Goal: Navigation & Orientation: Understand site structure

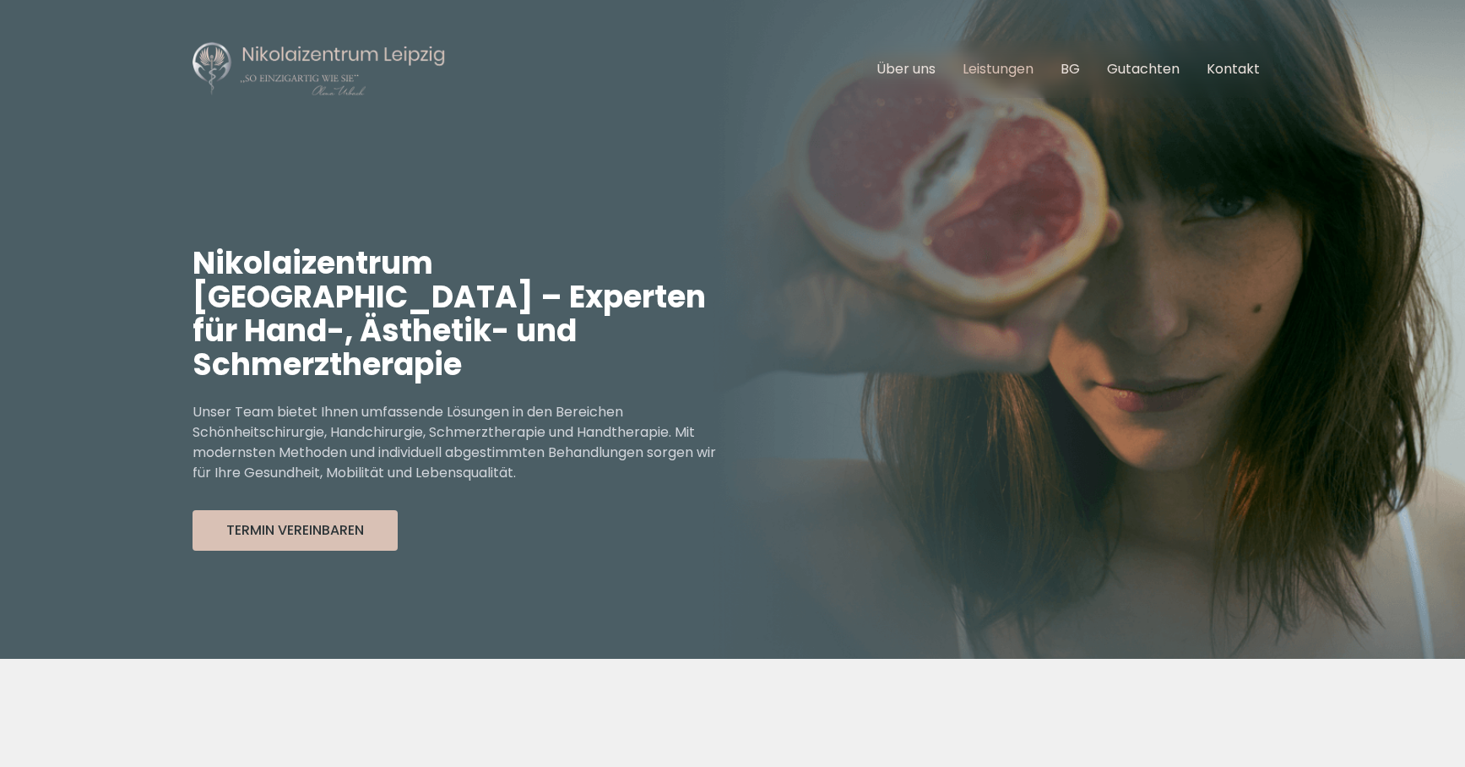
click at [985, 72] on link "Leistungen" at bounding box center [998, 68] width 71 height 19
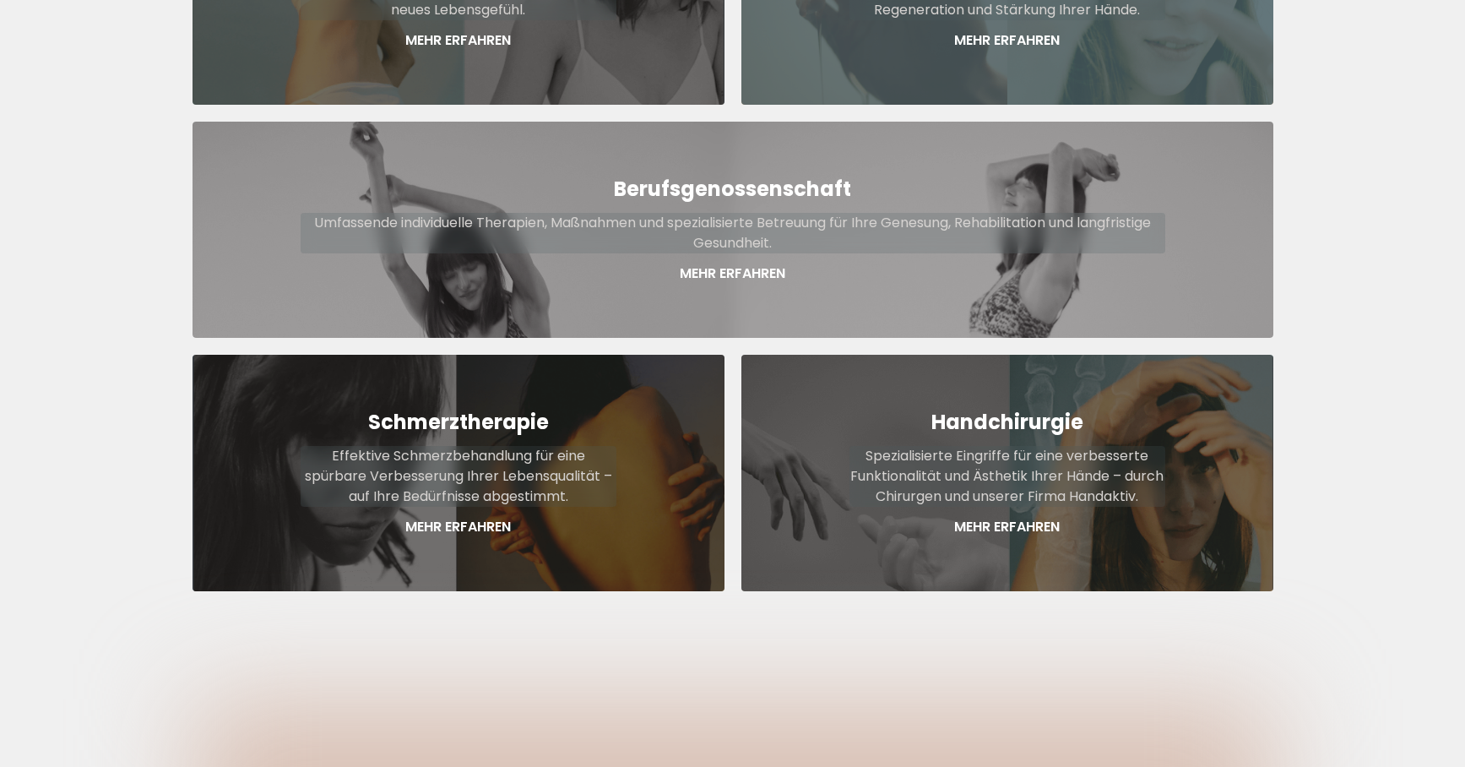
scroll to position [905, 0]
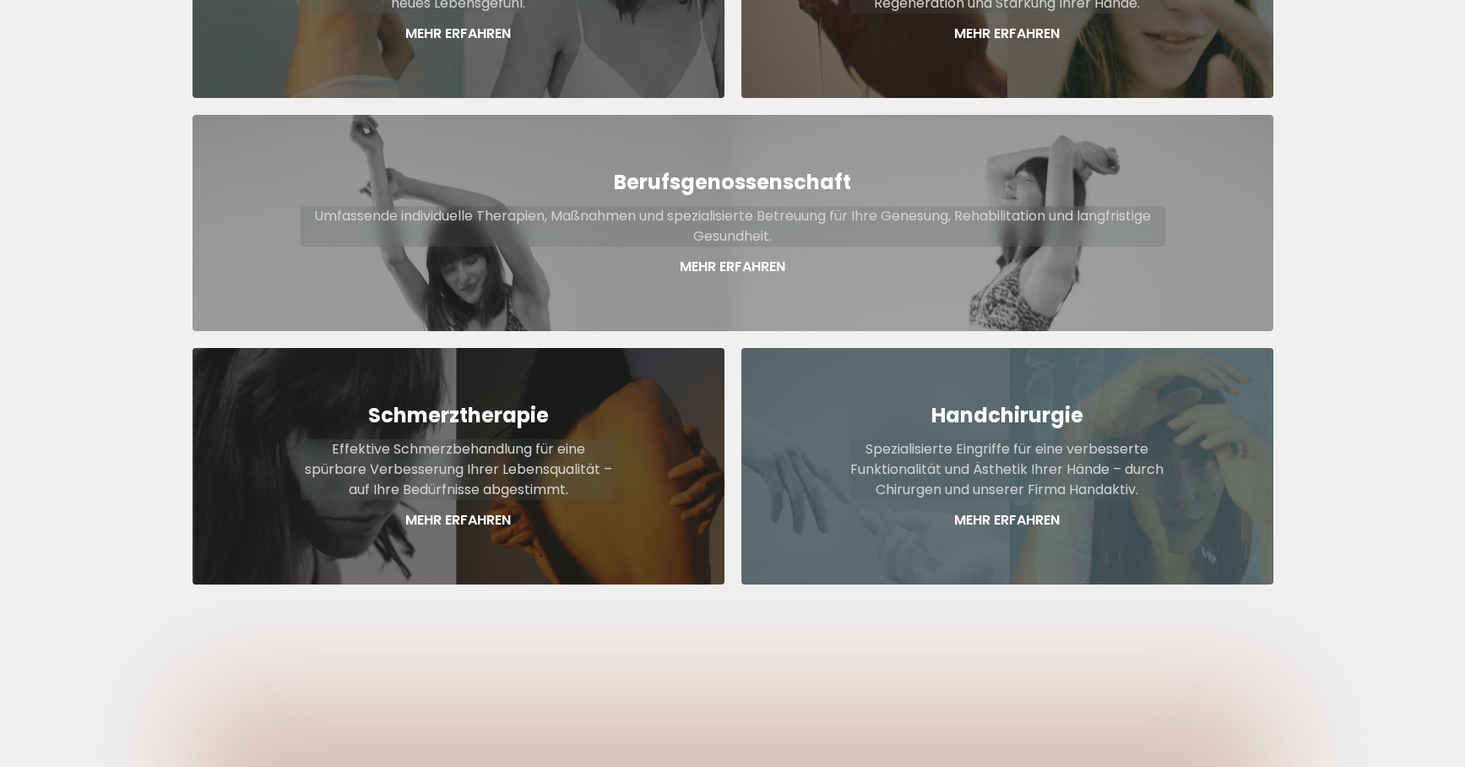
click at [1010, 510] on p "Mehr Erfahren" at bounding box center [1007, 520] width 316 height 20
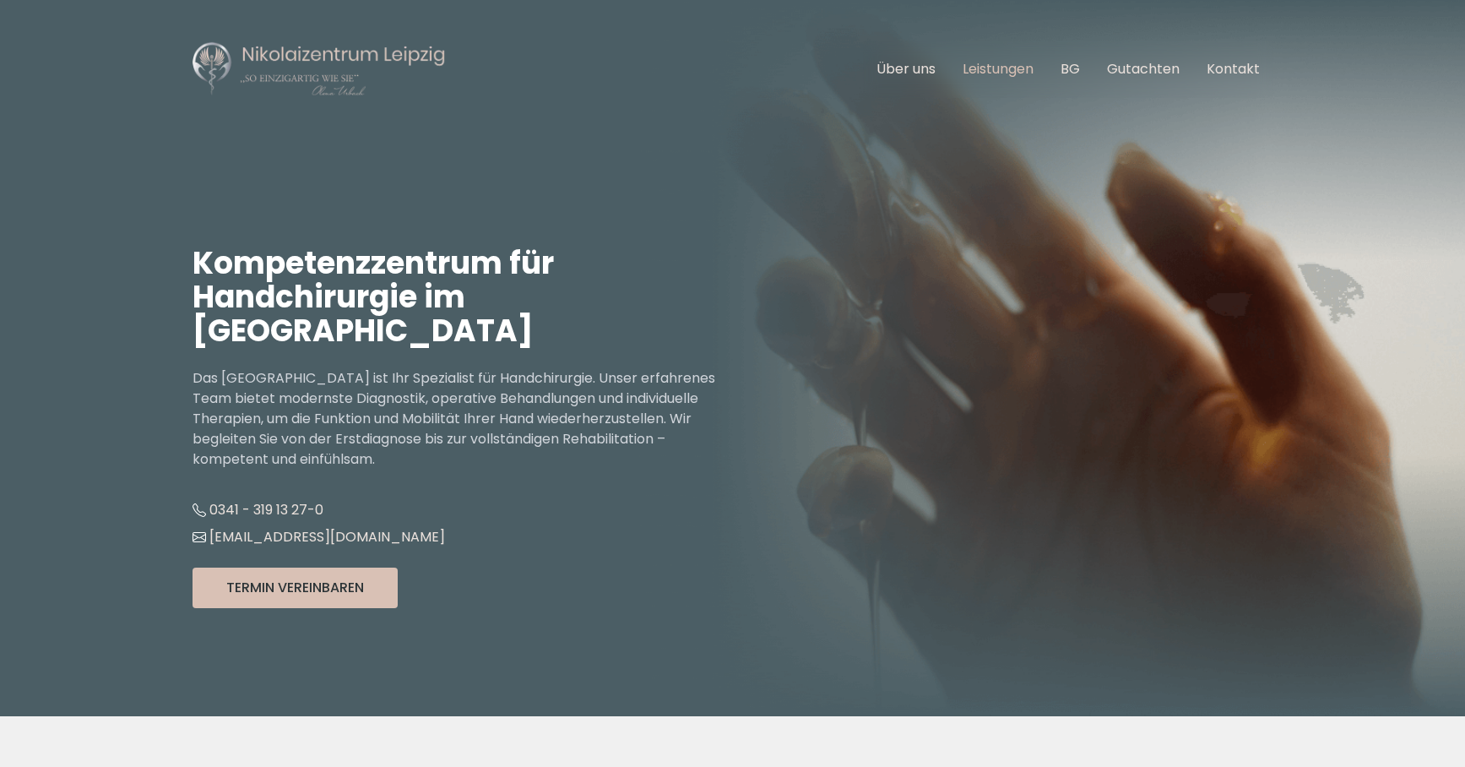
click at [1005, 71] on link "Leistungen" at bounding box center [998, 68] width 71 height 19
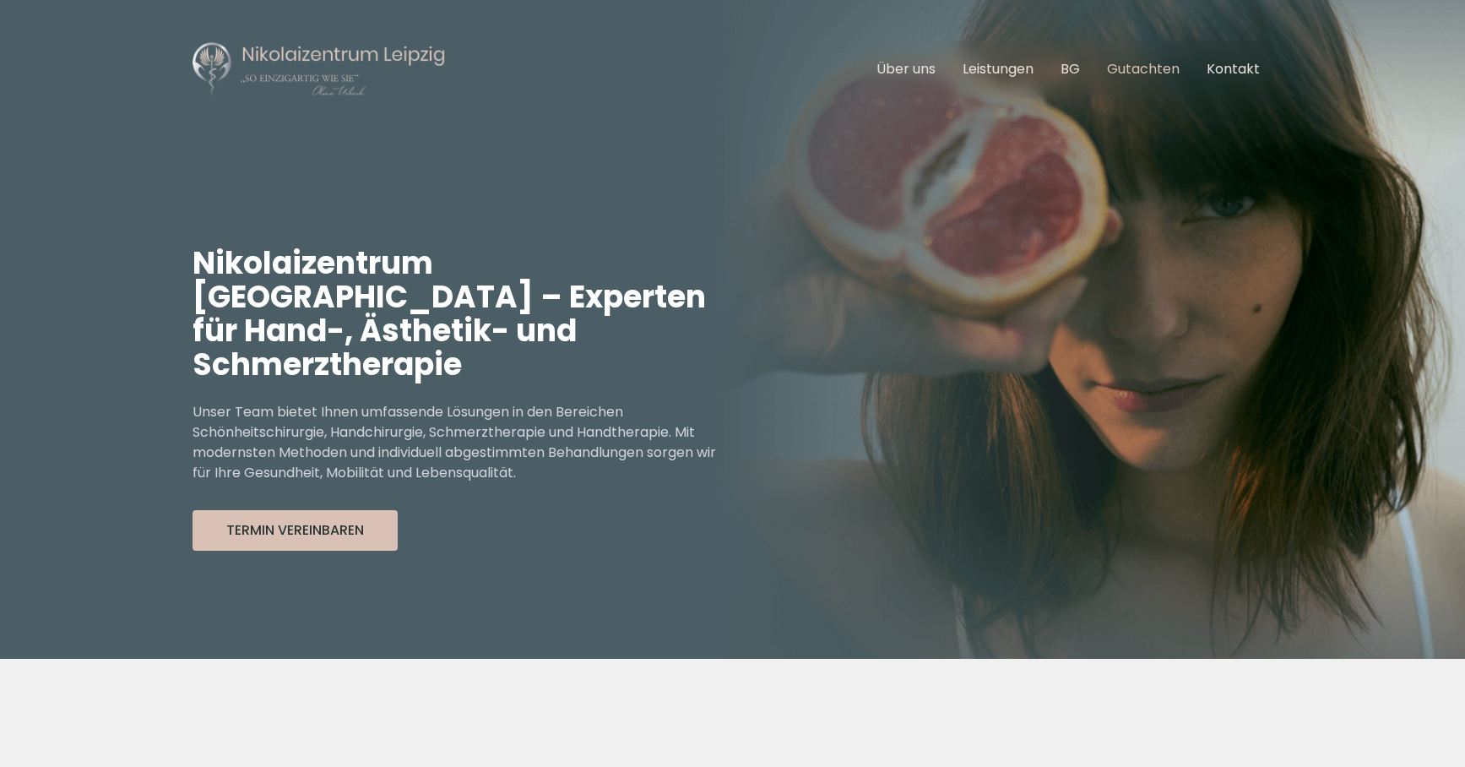
click at [1119, 67] on link "Gutachten" at bounding box center [1143, 68] width 73 height 19
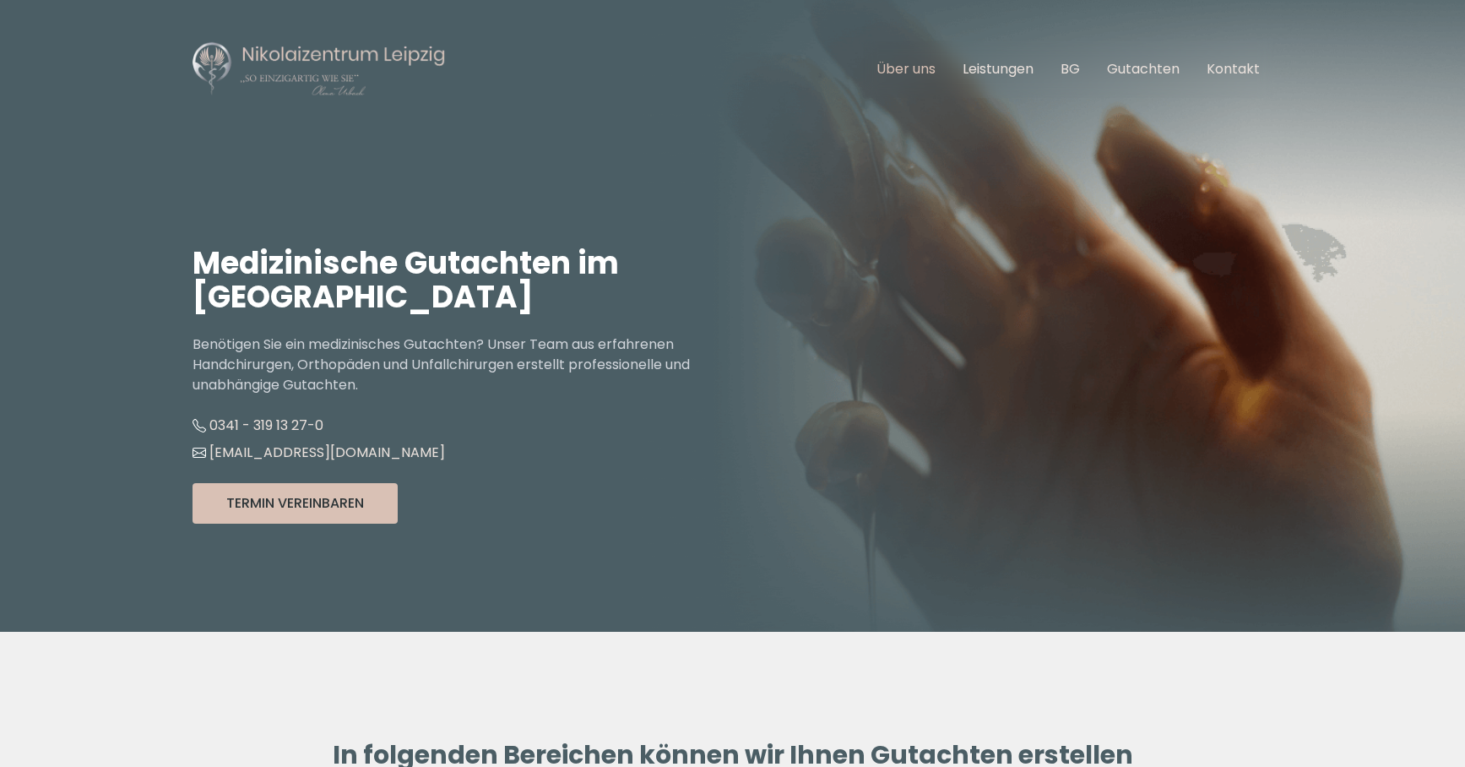
click at [903, 73] on link "Über uns" at bounding box center [905, 68] width 59 height 19
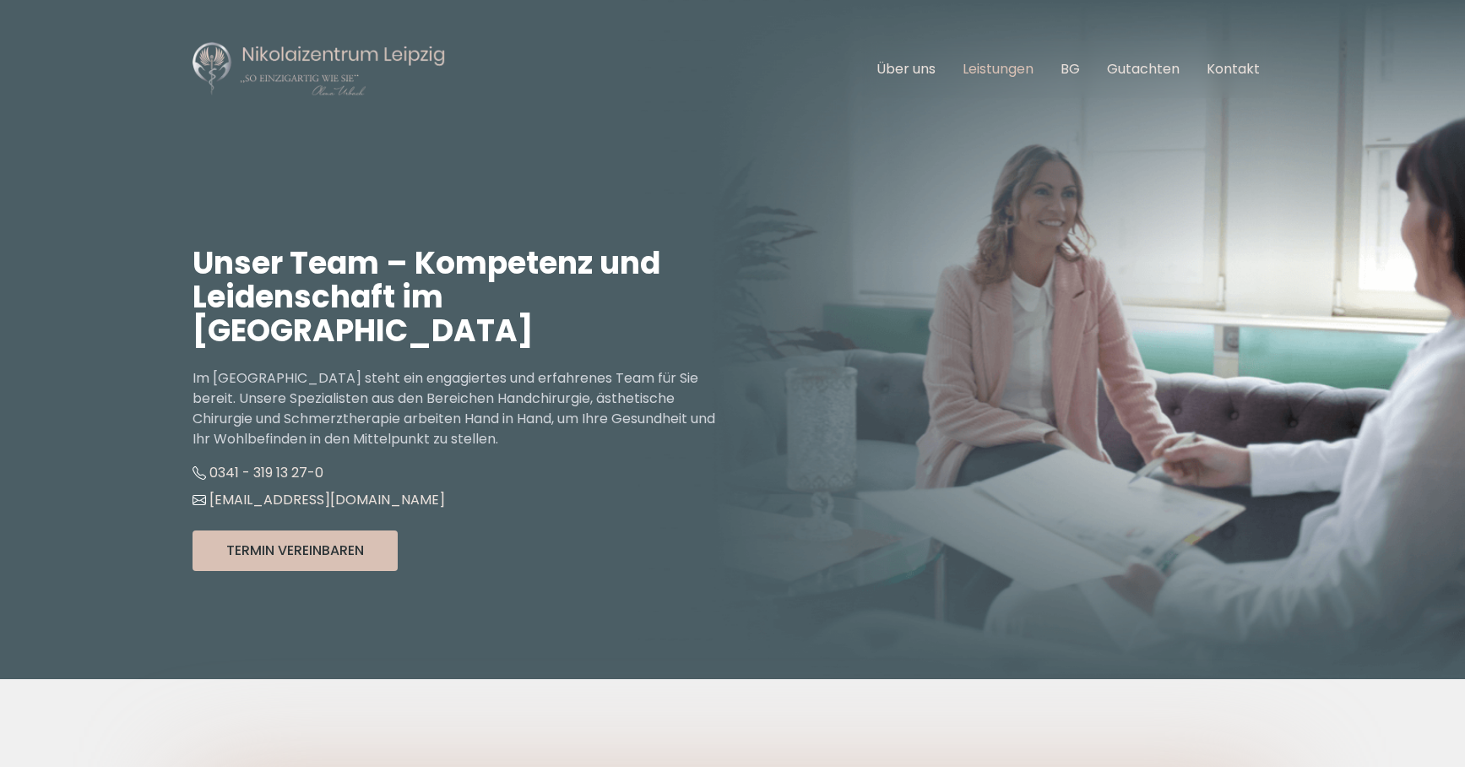
click at [1005, 74] on link "Leistungen" at bounding box center [998, 68] width 71 height 19
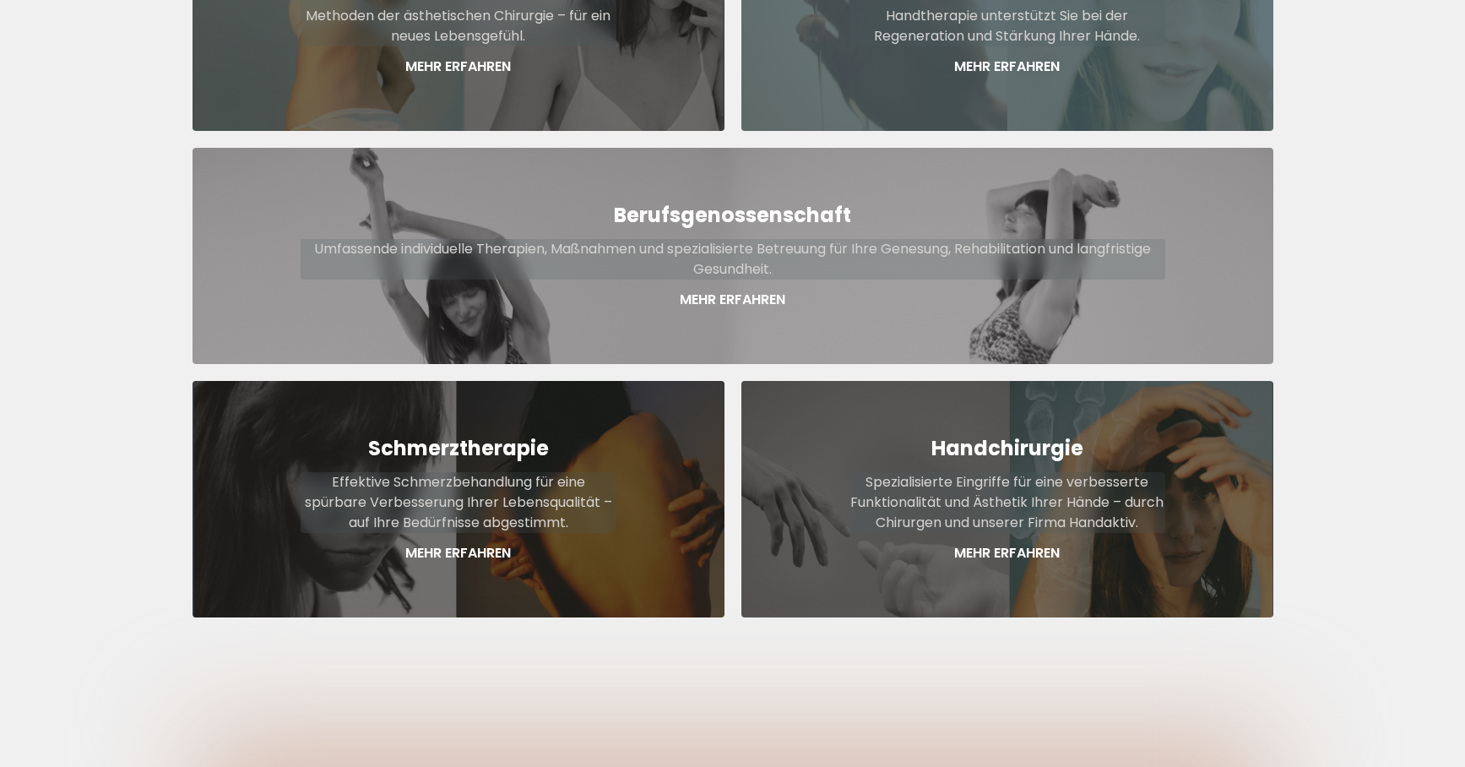
scroll to position [880, 0]
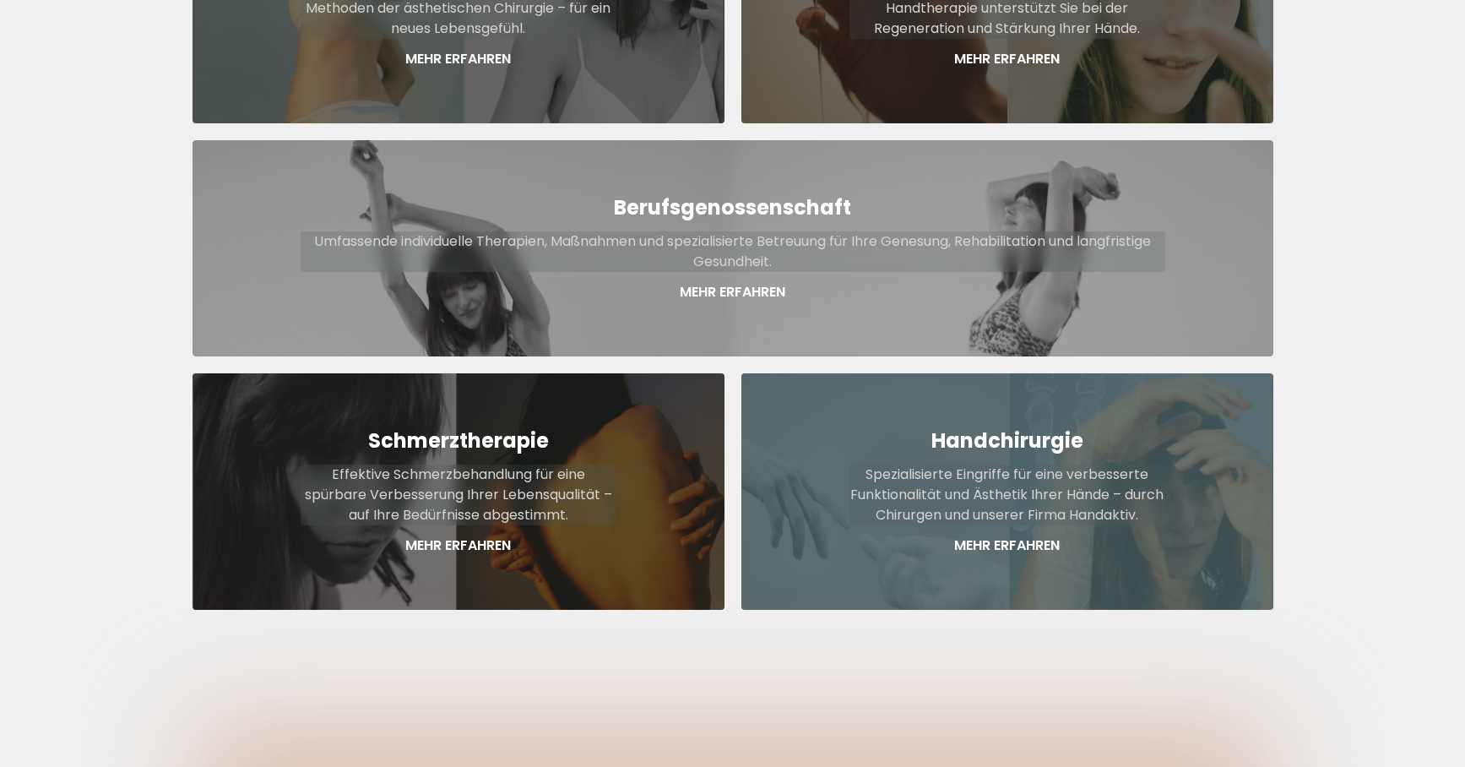
click at [1049, 535] on p "Mehr Erfahren" at bounding box center [1007, 545] width 316 height 20
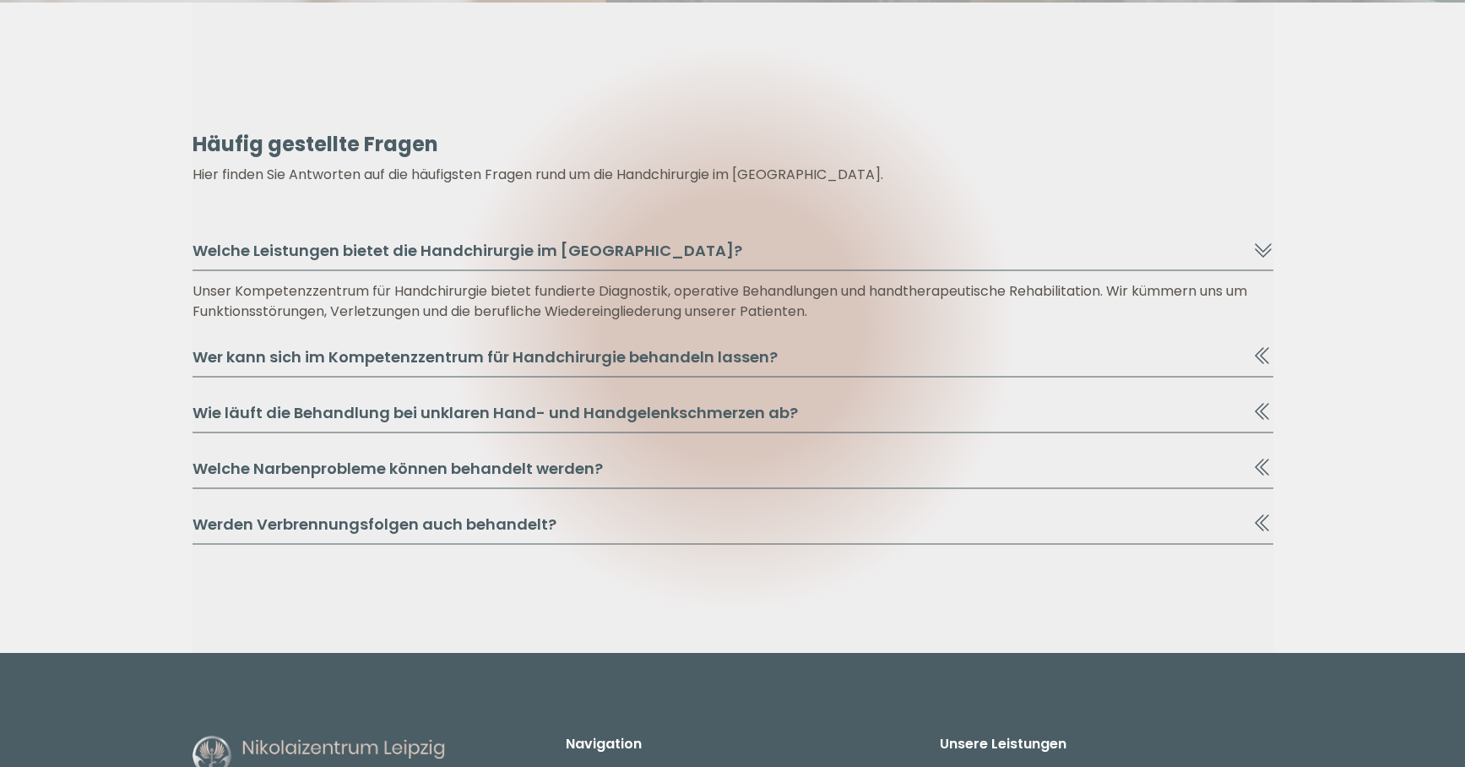
scroll to position [3324, 0]
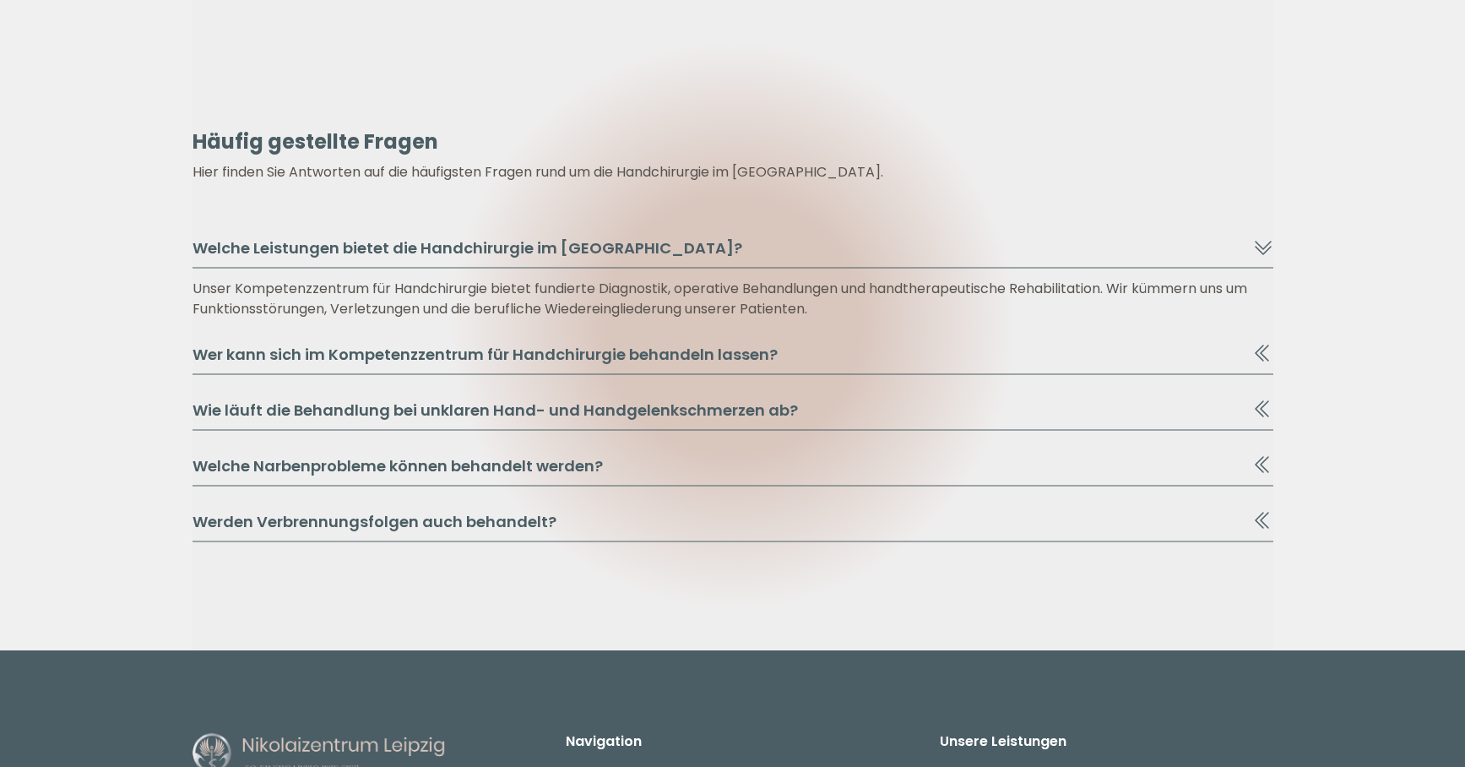
click at [1238, 352] on button "Wer kann sich im Kompetenzzentrum für Handchirurgie behandeln lassen?" at bounding box center [733, 359] width 1081 height 32
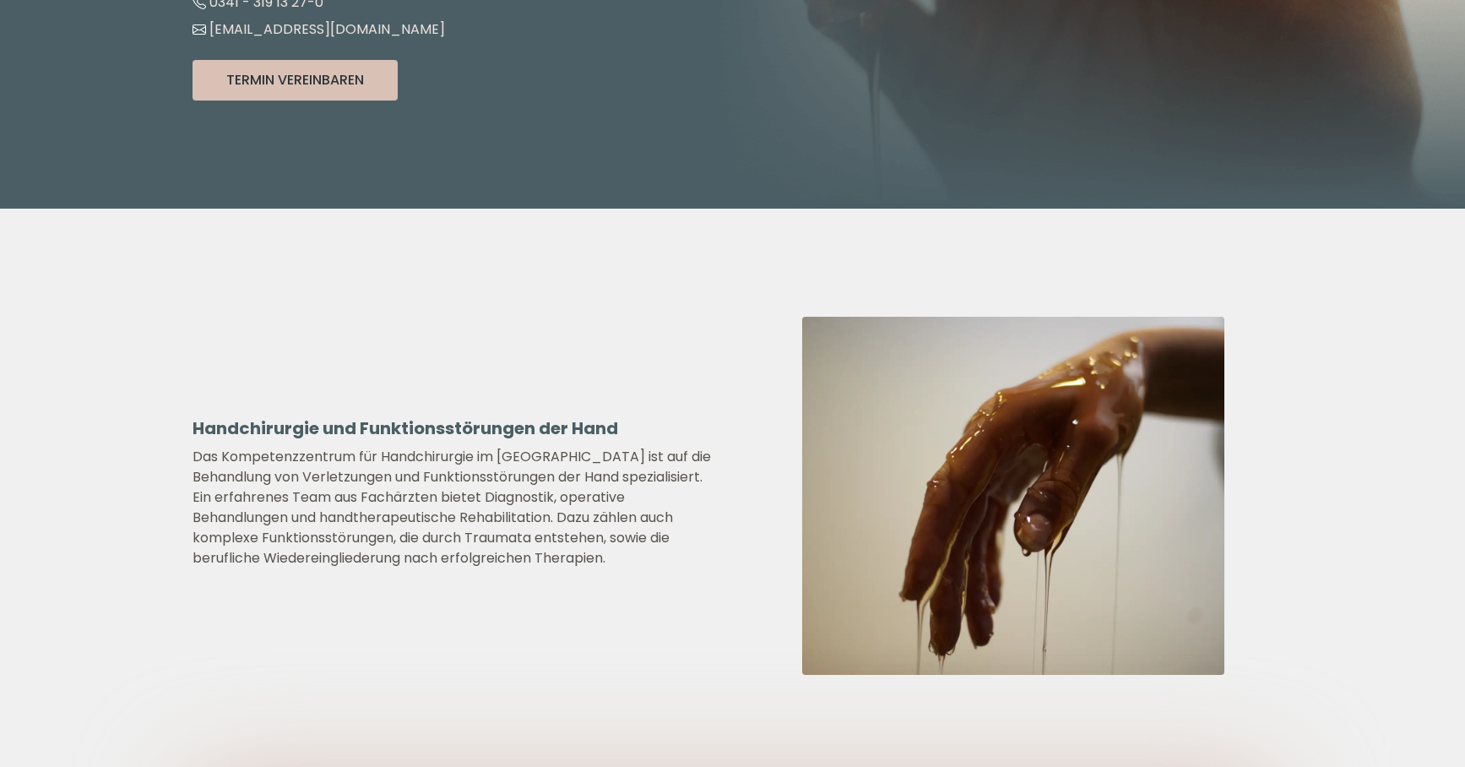
scroll to position [0, 0]
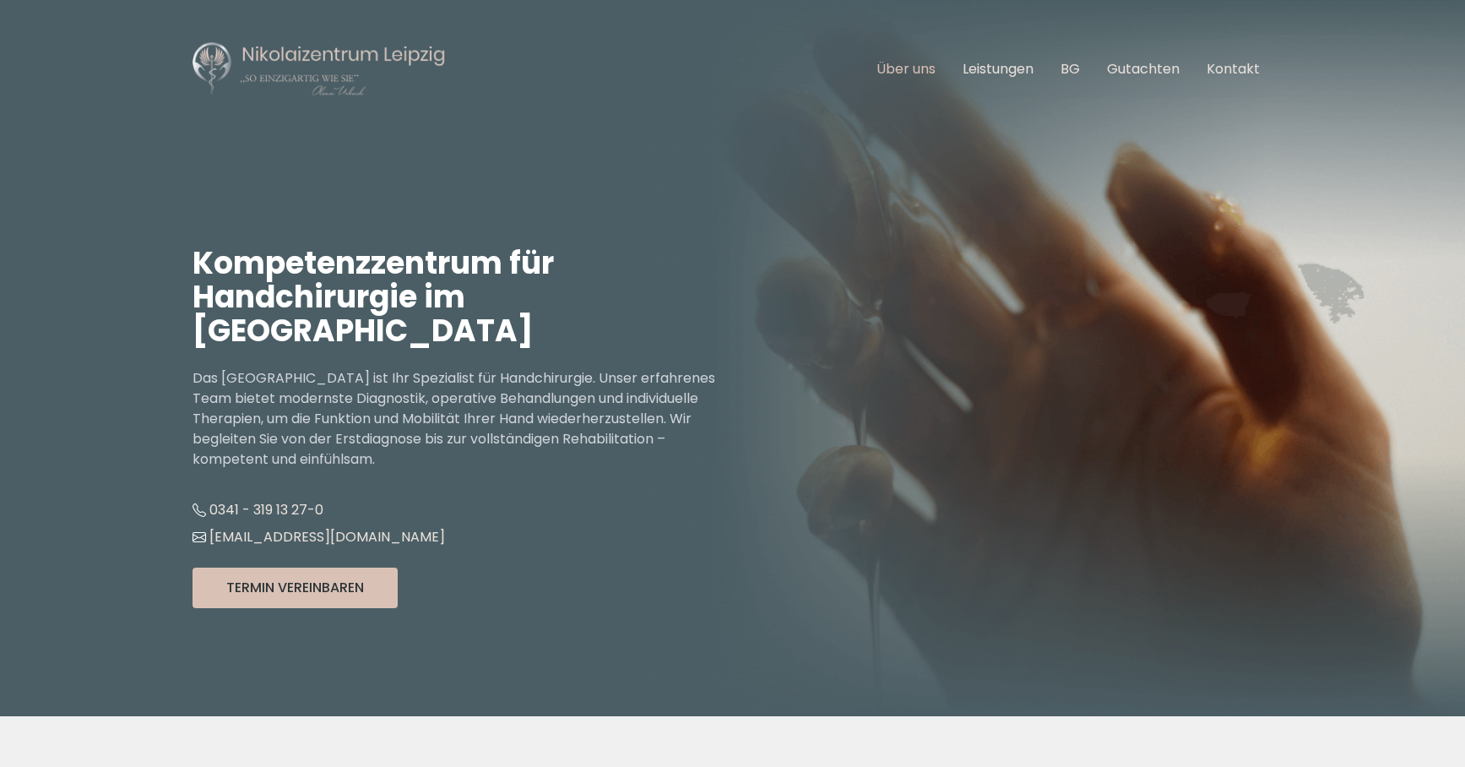
click at [892, 74] on link "Über uns" at bounding box center [905, 68] width 59 height 19
